Goal: Information Seeking & Learning: Check status

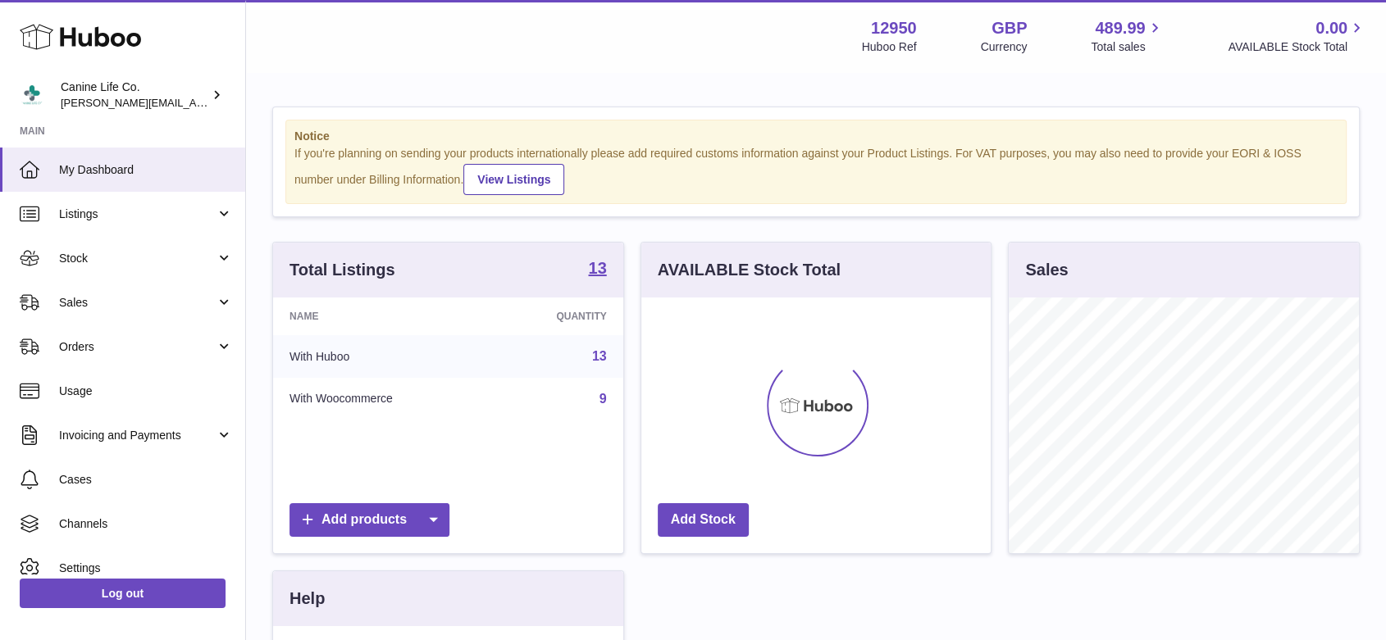
scroll to position [256, 349]
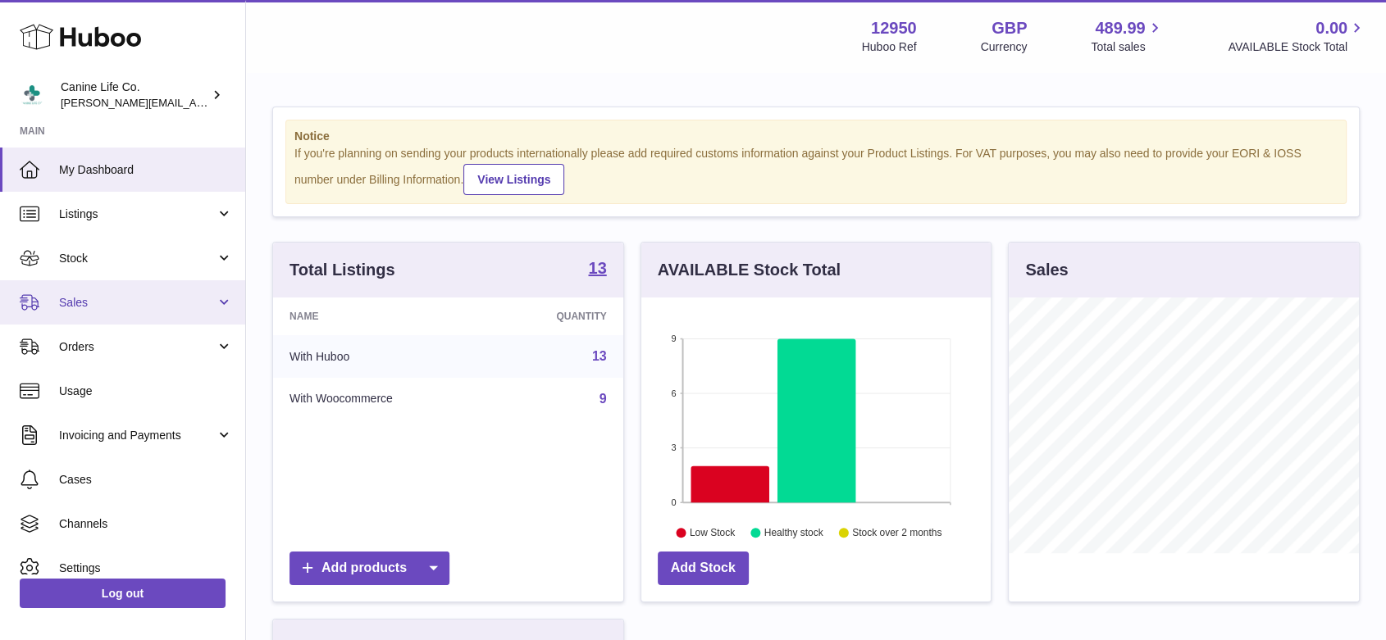
click at [118, 307] on span "Sales" at bounding box center [137, 303] width 157 height 16
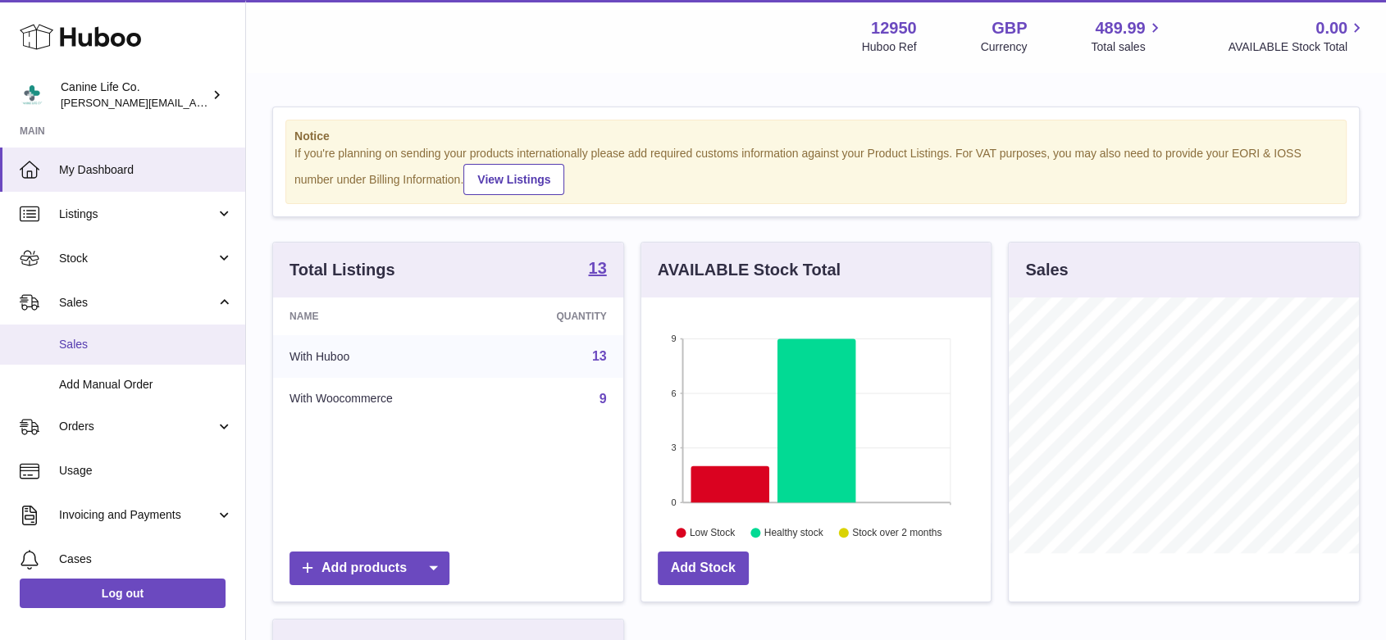
click at [123, 340] on span "Sales" at bounding box center [146, 345] width 174 height 16
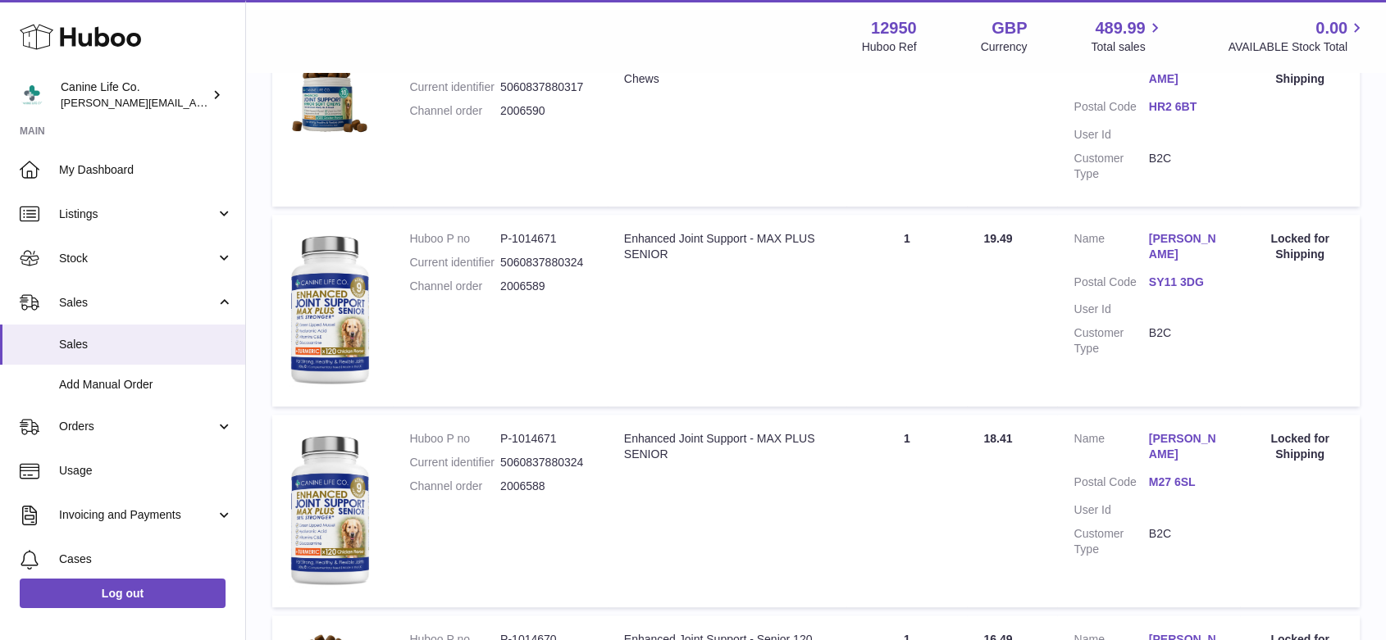
scroll to position [1207, 0]
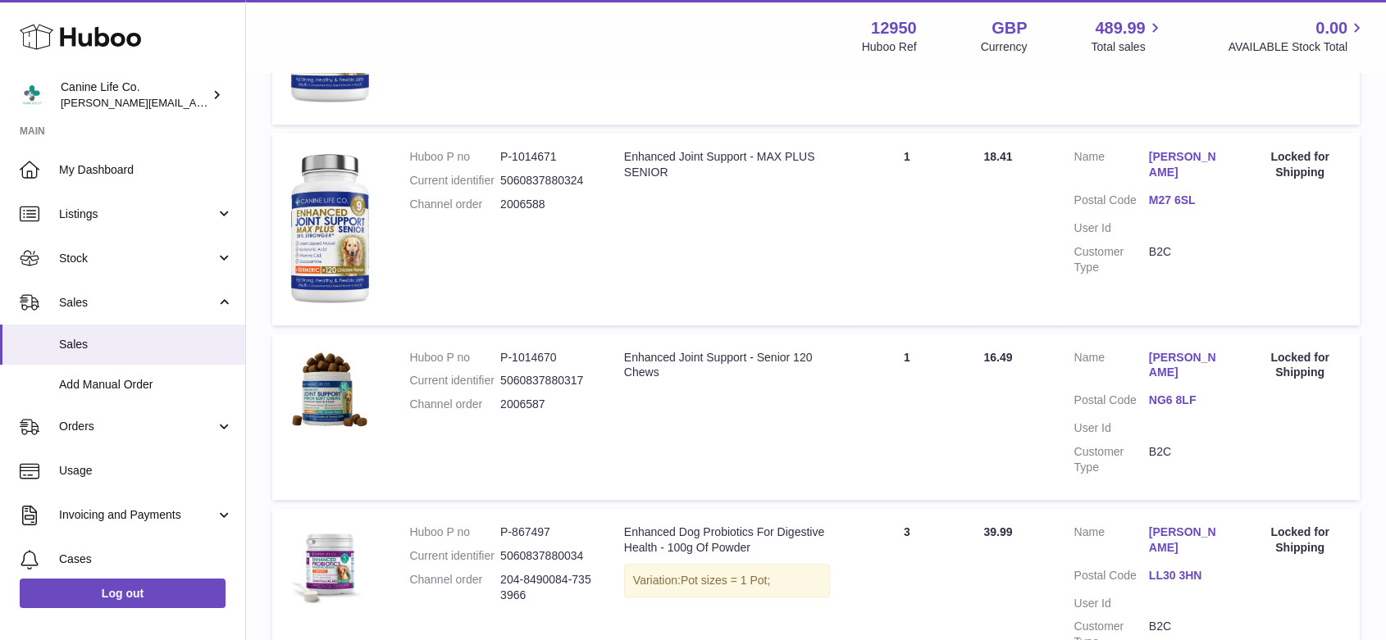
click at [1179, 361] on link "Mr Robert Mee" at bounding box center [1186, 365] width 75 height 31
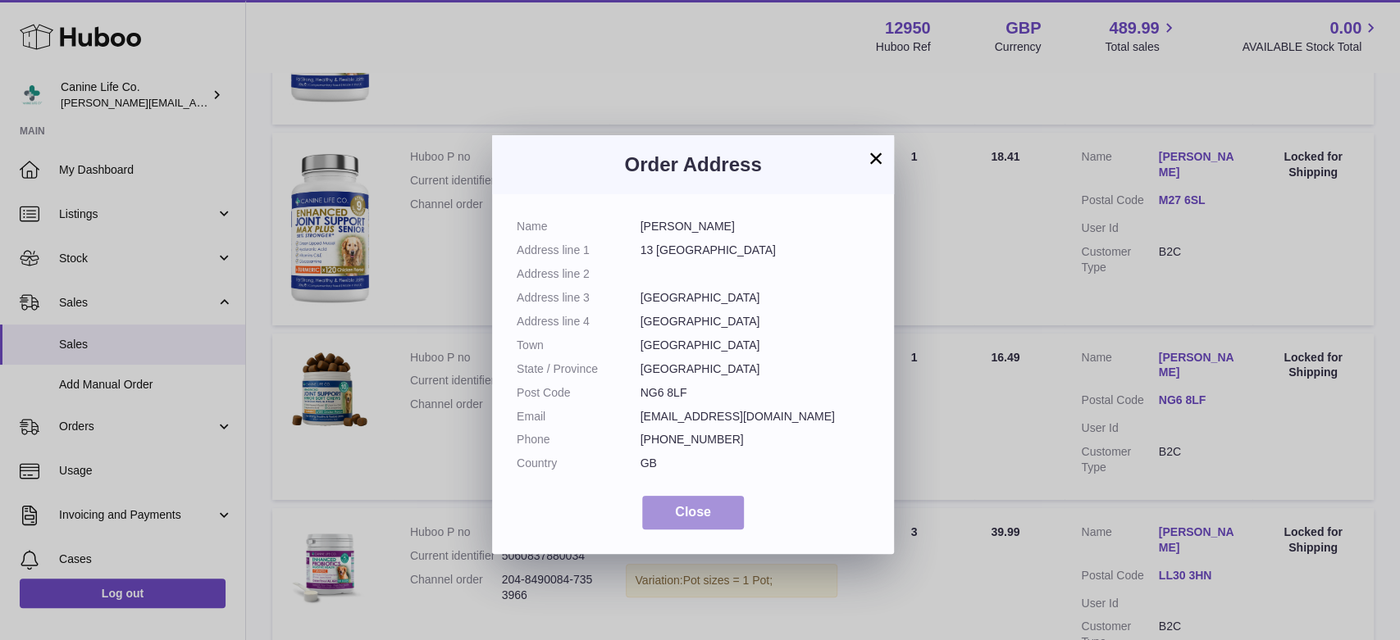
click at [684, 518] on span "Close" at bounding box center [693, 512] width 36 height 14
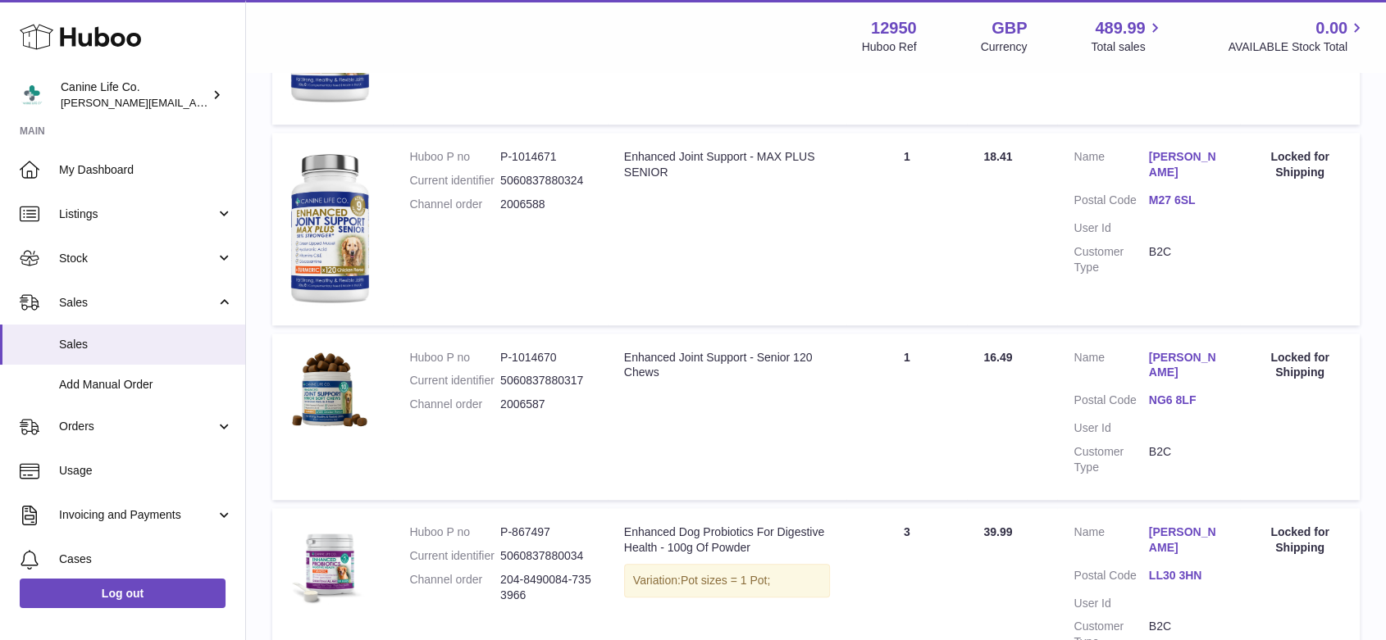
click at [1320, 358] on div "Locked for Shipping" at bounding box center [1299, 365] width 87 height 31
click at [1161, 399] on link "NG6 8LF" at bounding box center [1186, 401] width 75 height 16
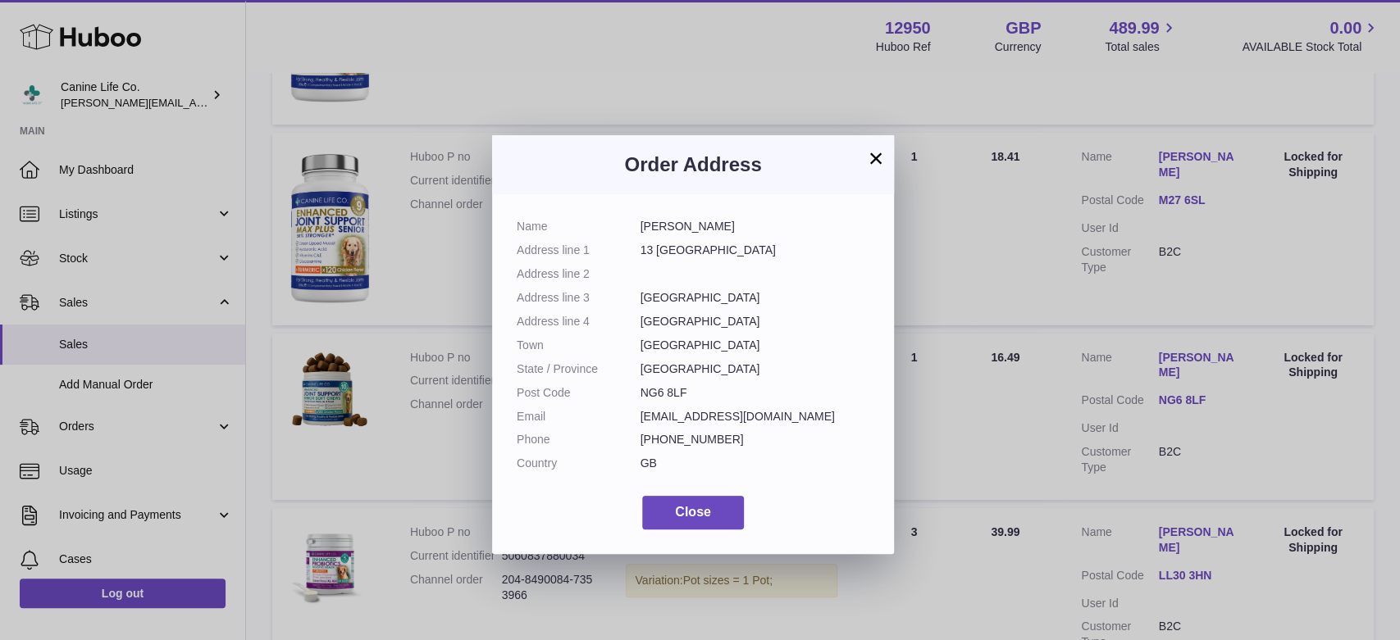
click at [879, 151] on button "×" at bounding box center [876, 158] width 20 height 20
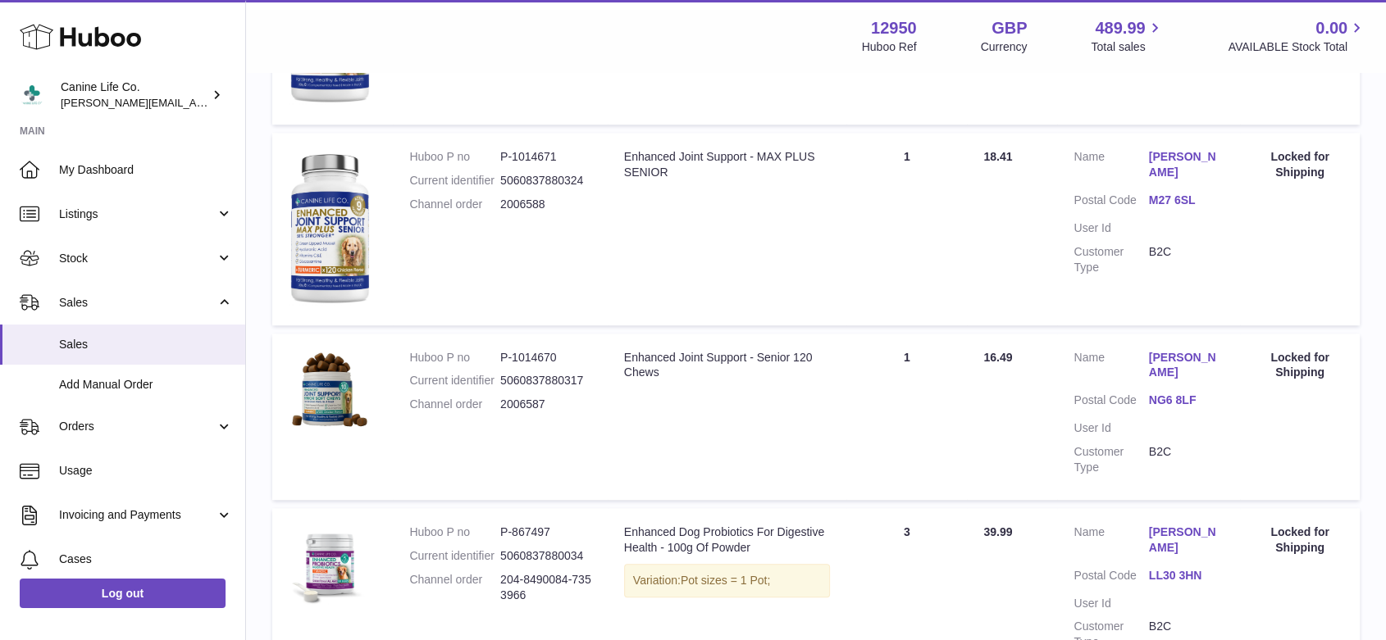
click at [1184, 353] on link "Mr Robert Mee" at bounding box center [1186, 365] width 75 height 31
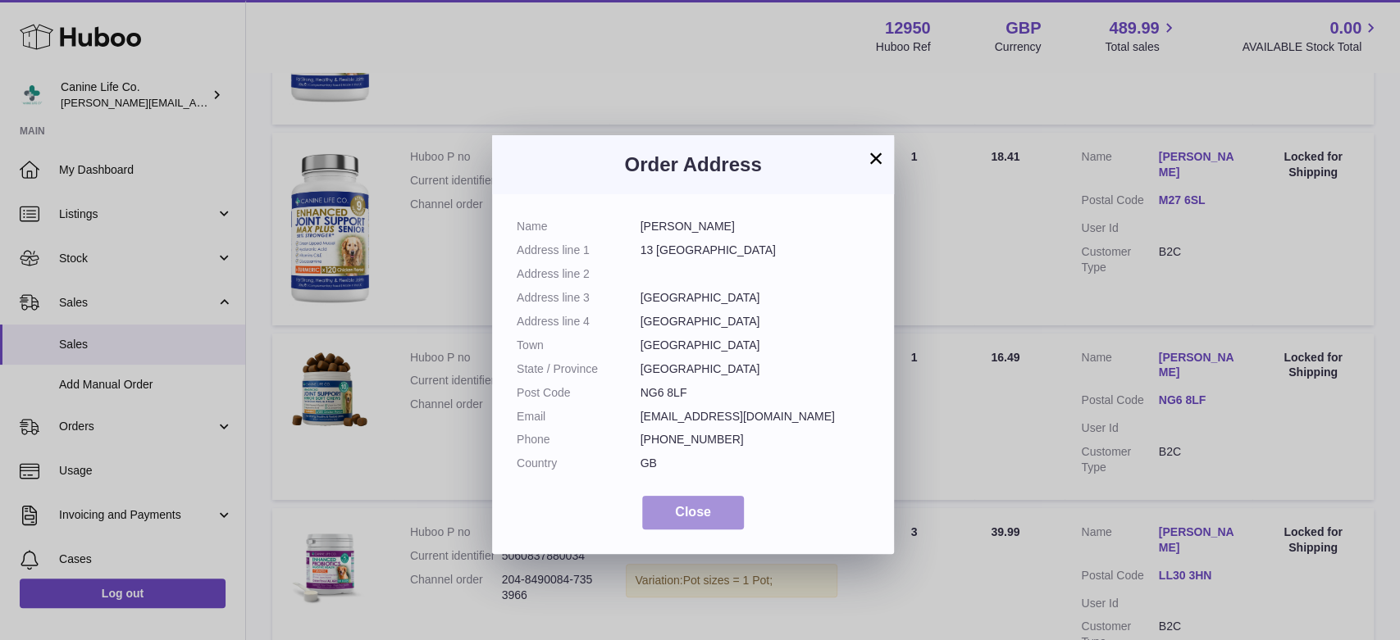
click at [699, 517] on span "Close" at bounding box center [693, 512] width 36 height 14
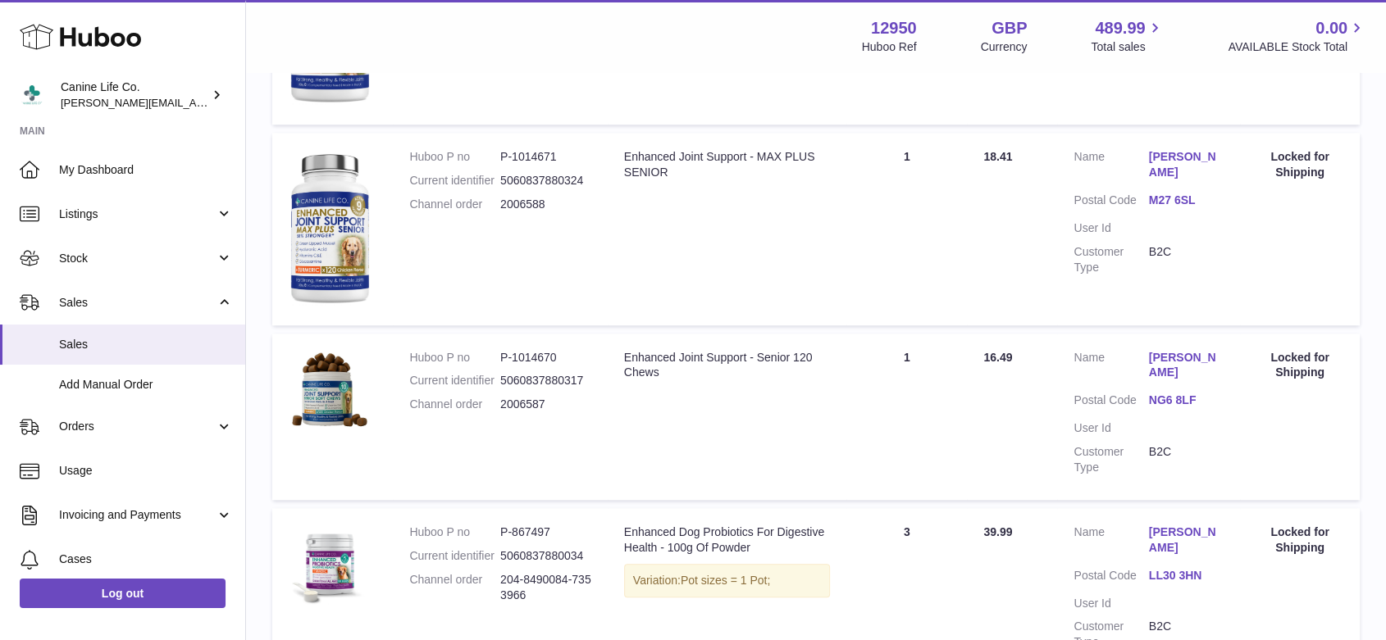
click at [1296, 363] on div "Locked for Shipping" at bounding box center [1299, 365] width 87 height 31
click at [1181, 359] on link "Mr Robert Mee" at bounding box center [1186, 365] width 75 height 31
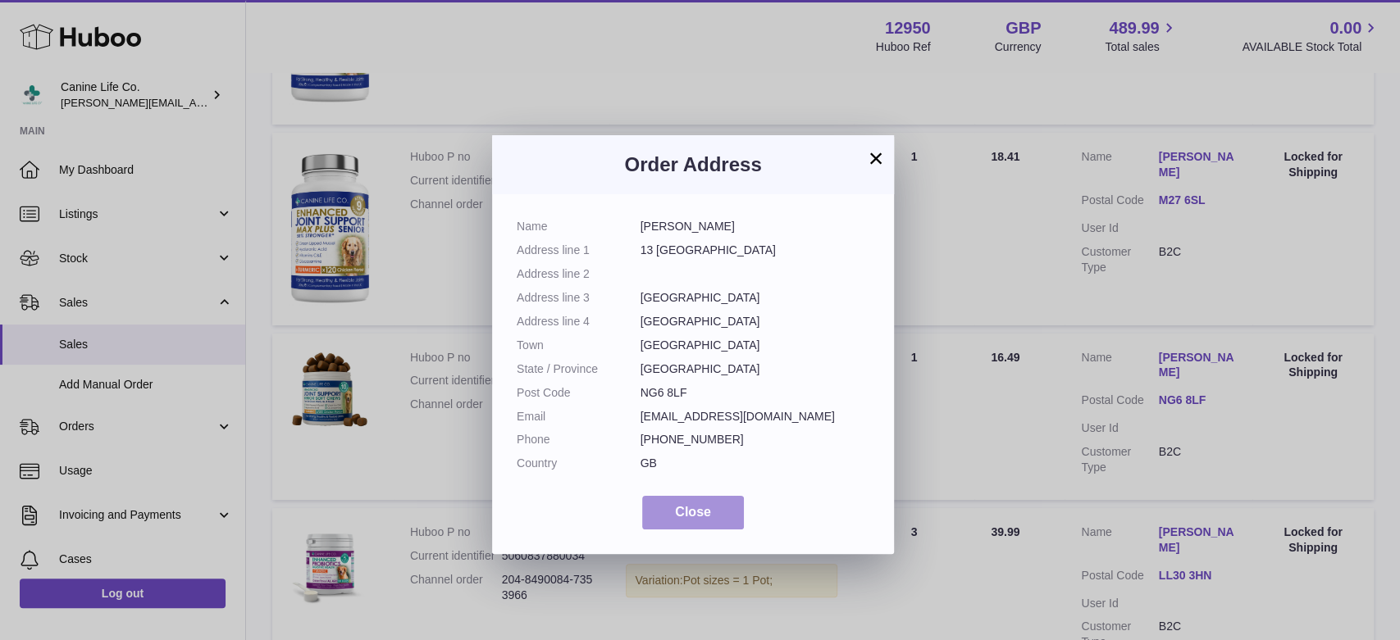
click at [715, 503] on button "Close" at bounding box center [693, 513] width 102 height 34
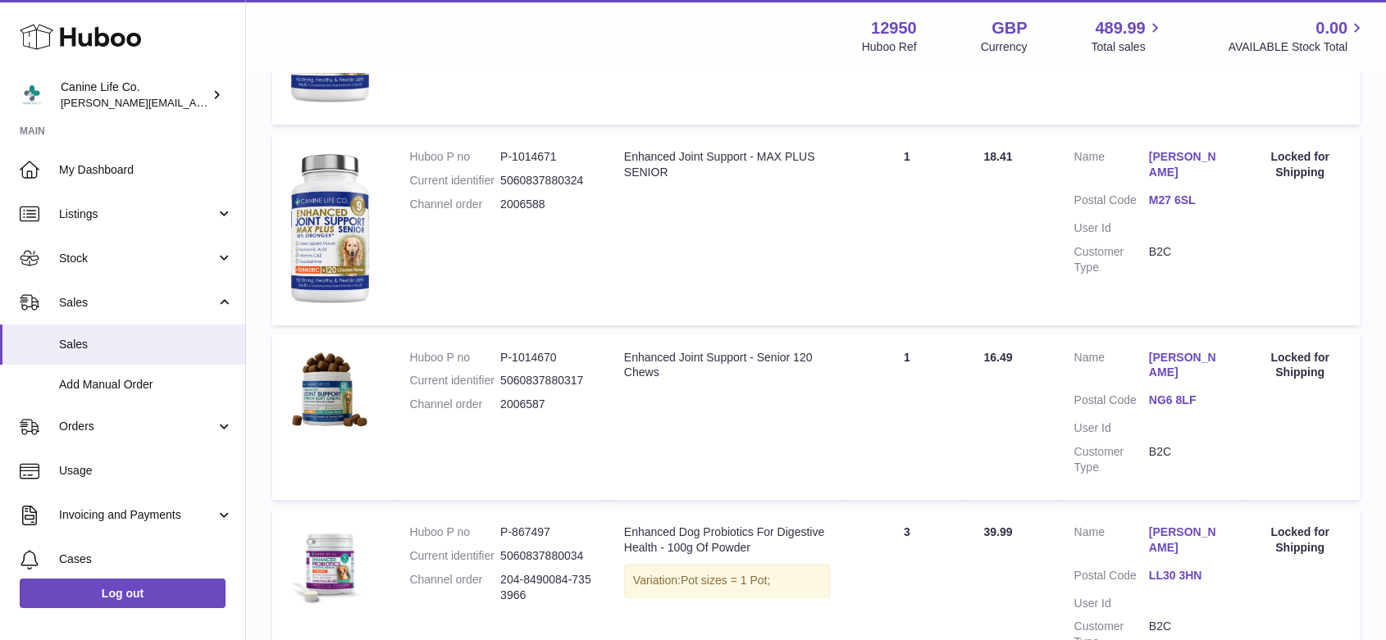
click at [1290, 359] on div "Locked for Shipping" at bounding box center [1299, 365] width 87 height 31
click at [897, 359] on td "Quantity Sold 1" at bounding box center [906, 417] width 121 height 166
click at [538, 383] on dd "5060837880317" at bounding box center [545, 381] width 91 height 16
click at [1173, 395] on link "NG6 8LF" at bounding box center [1186, 401] width 75 height 16
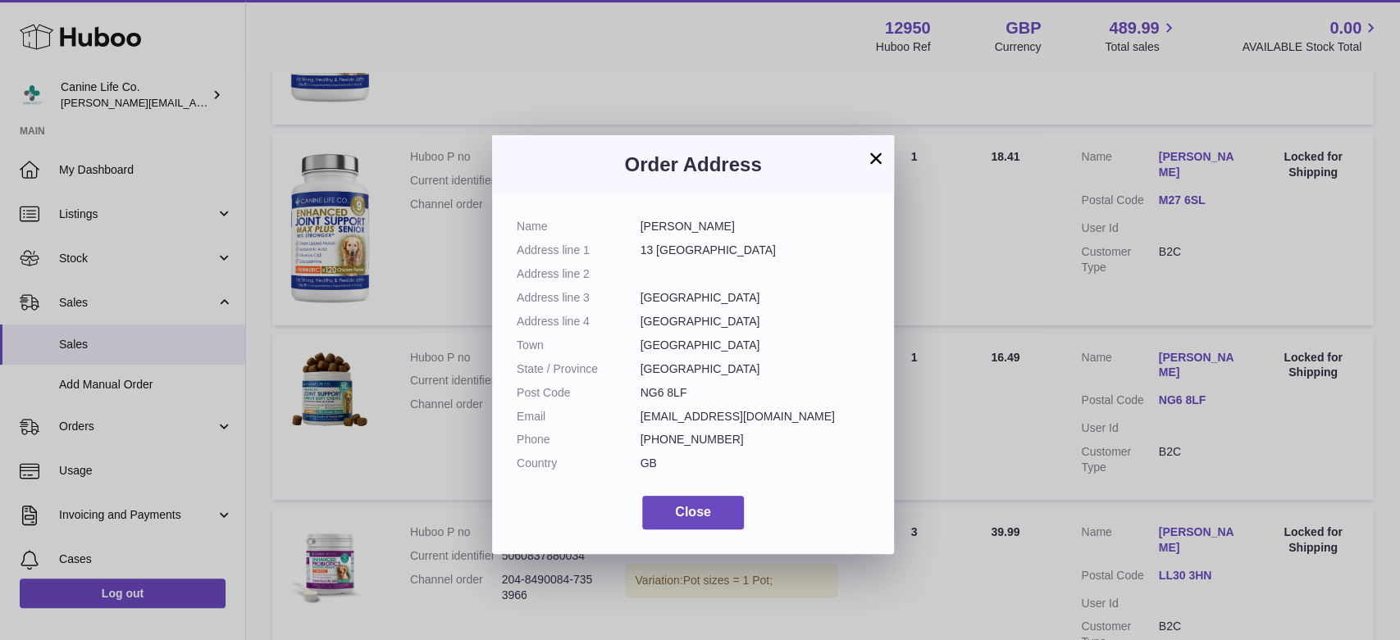
click at [880, 157] on button "×" at bounding box center [876, 158] width 20 height 20
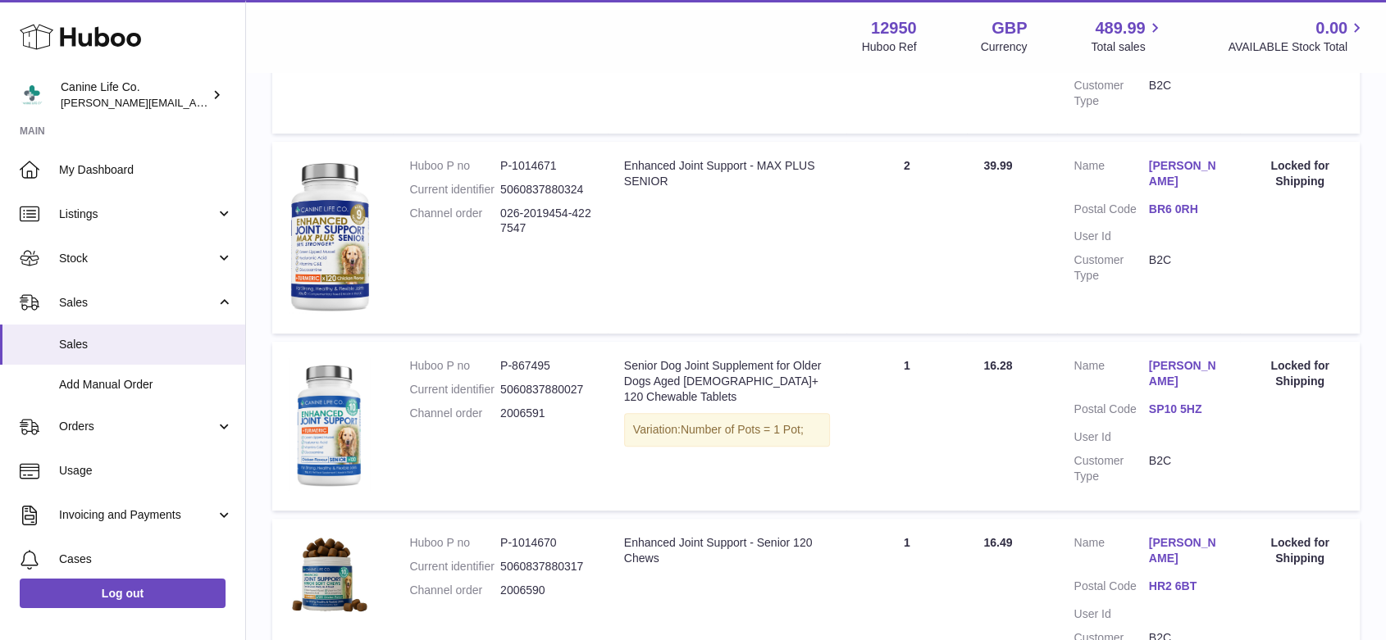
scroll to position [0, 0]
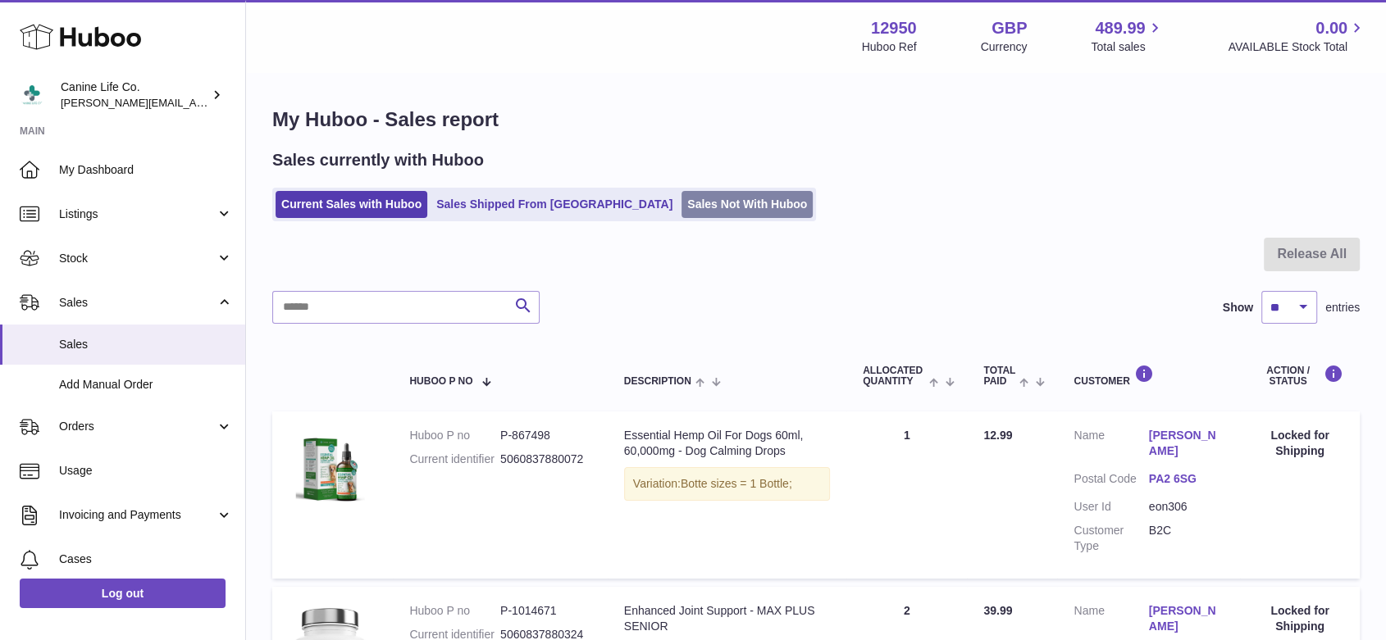
click at [681, 210] on link "Sales Not With Huboo" at bounding box center [746, 204] width 131 height 27
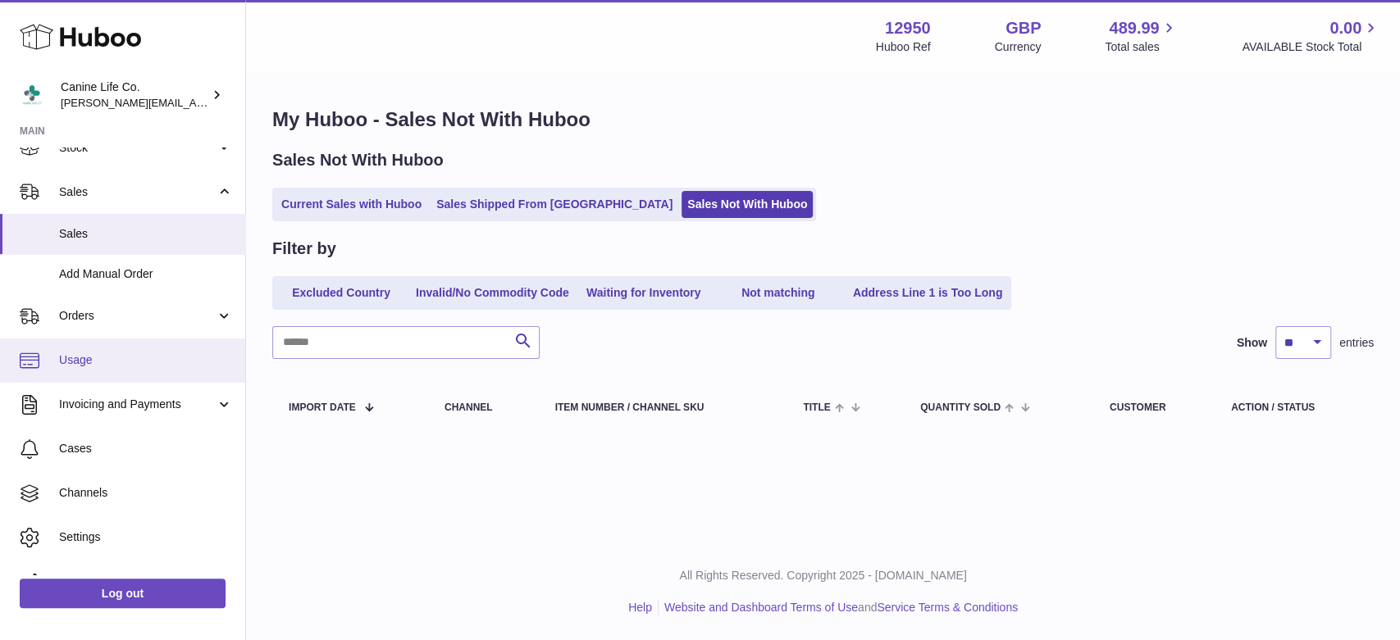
scroll to position [139, 0]
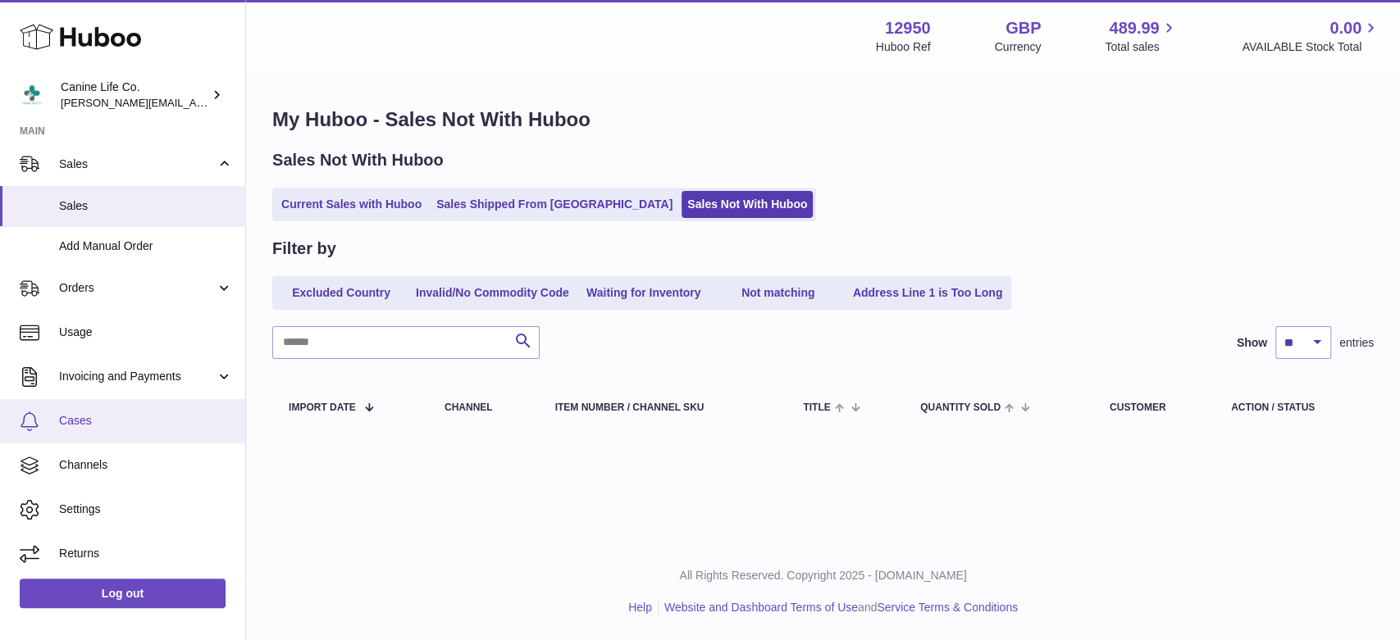
click at [72, 420] on span "Cases" at bounding box center [146, 421] width 174 height 16
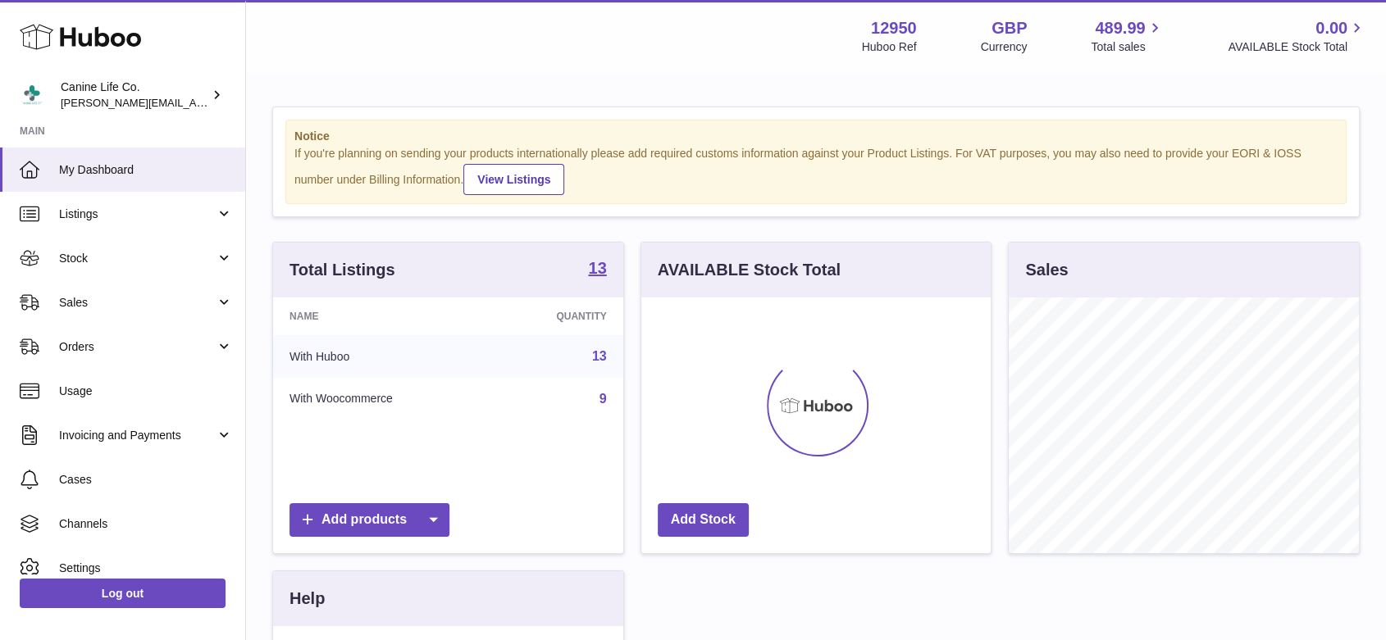
scroll to position [256, 349]
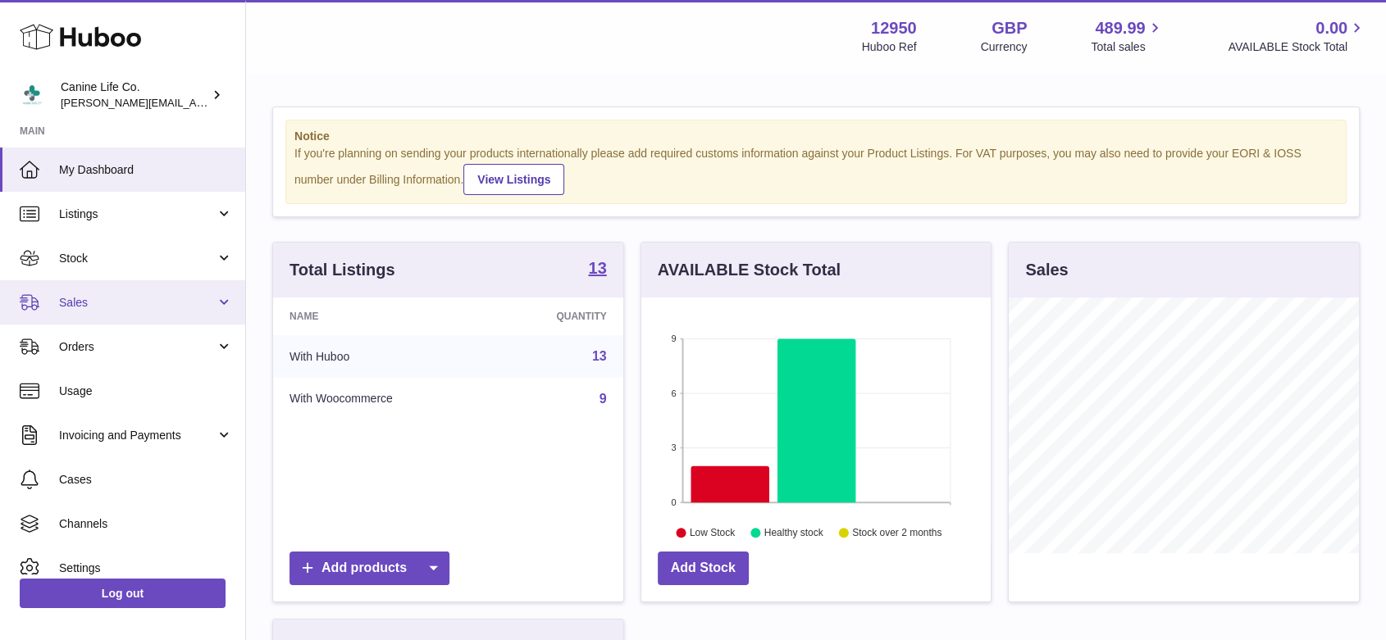
click at [86, 306] on span "Sales" at bounding box center [137, 303] width 157 height 16
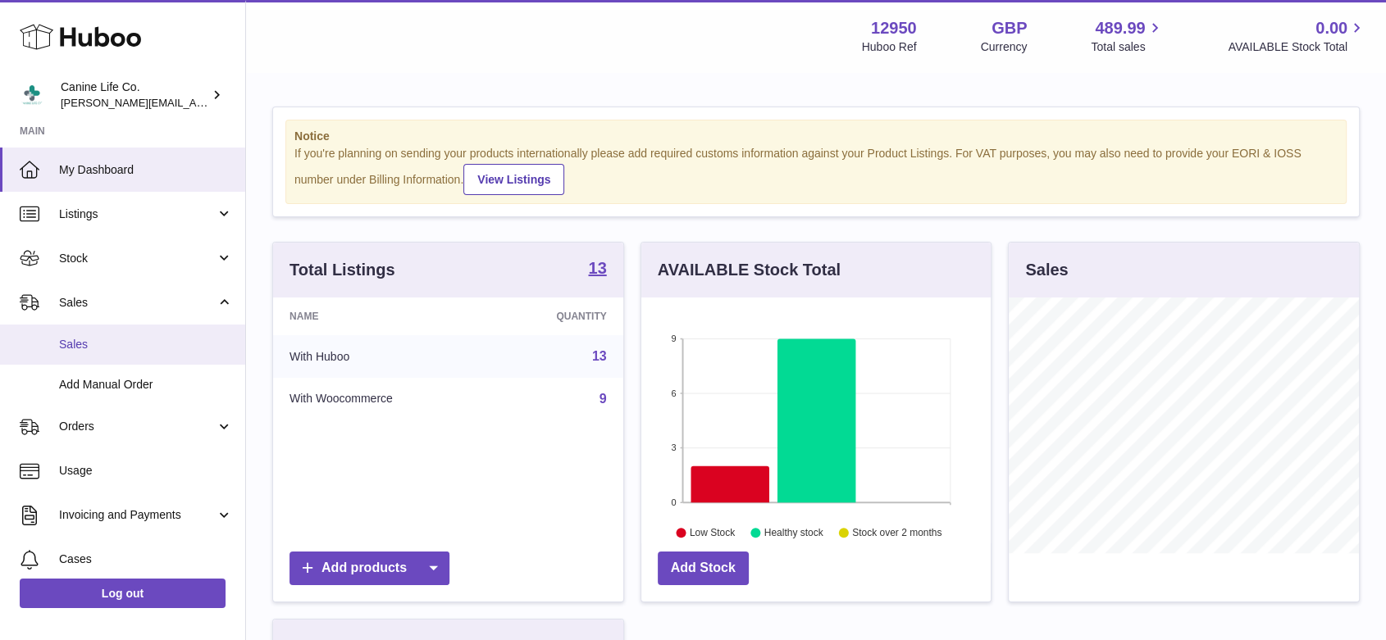
click at [98, 347] on span "Sales" at bounding box center [146, 345] width 174 height 16
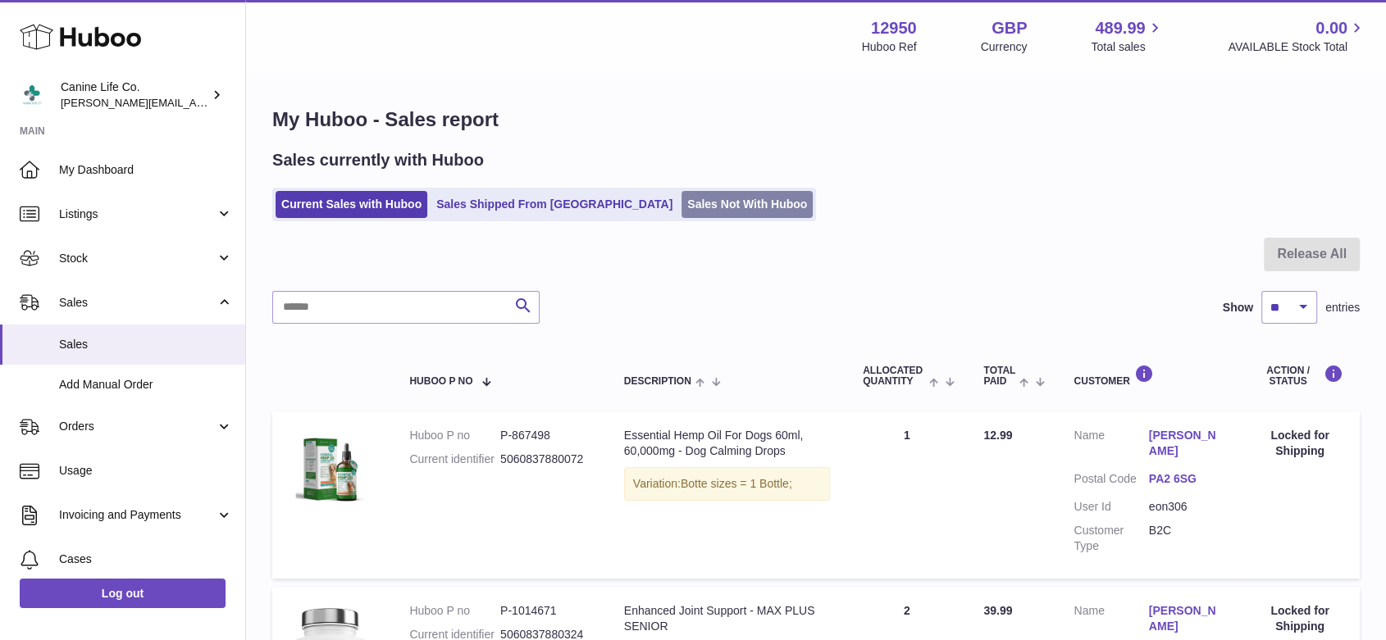
click at [702, 202] on link "Sales Not With Huboo" at bounding box center [746, 204] width 131 height 27
